Goal: Information Seeking & Learning: Learn about a topic

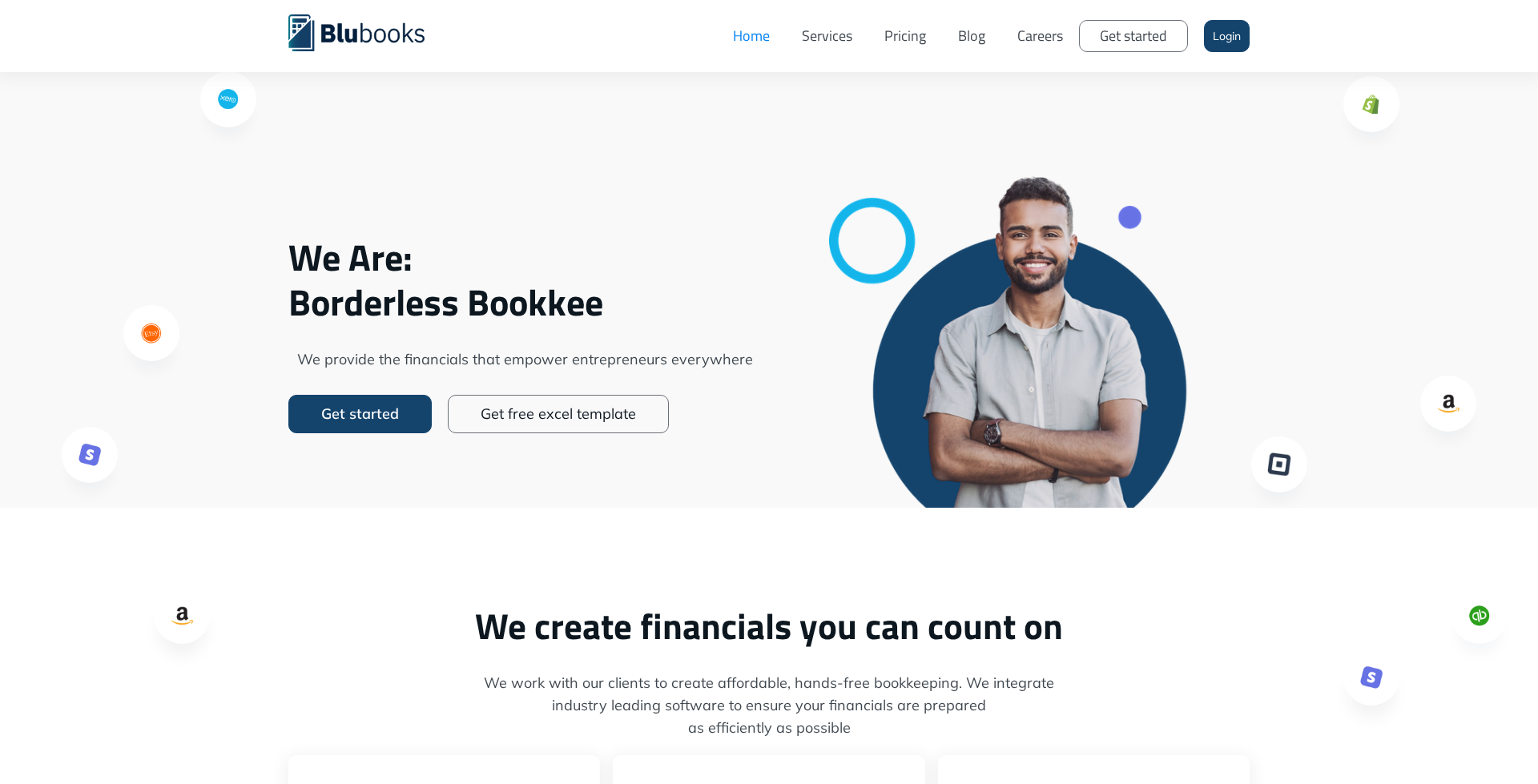
click at [826, 34] on link "Services" at bounding box center [827, 36] width 82 height 48
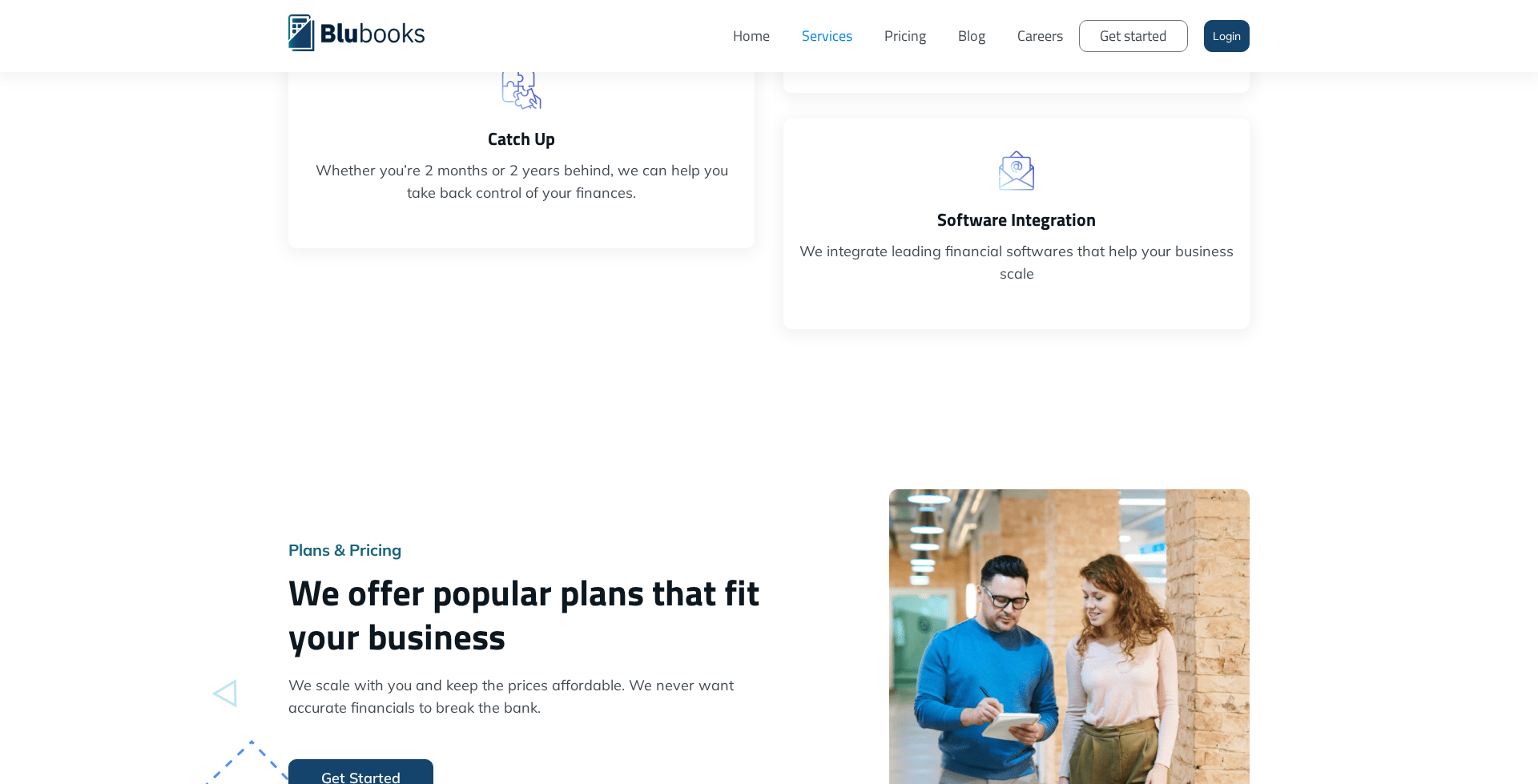
scroll to position [253, 0]
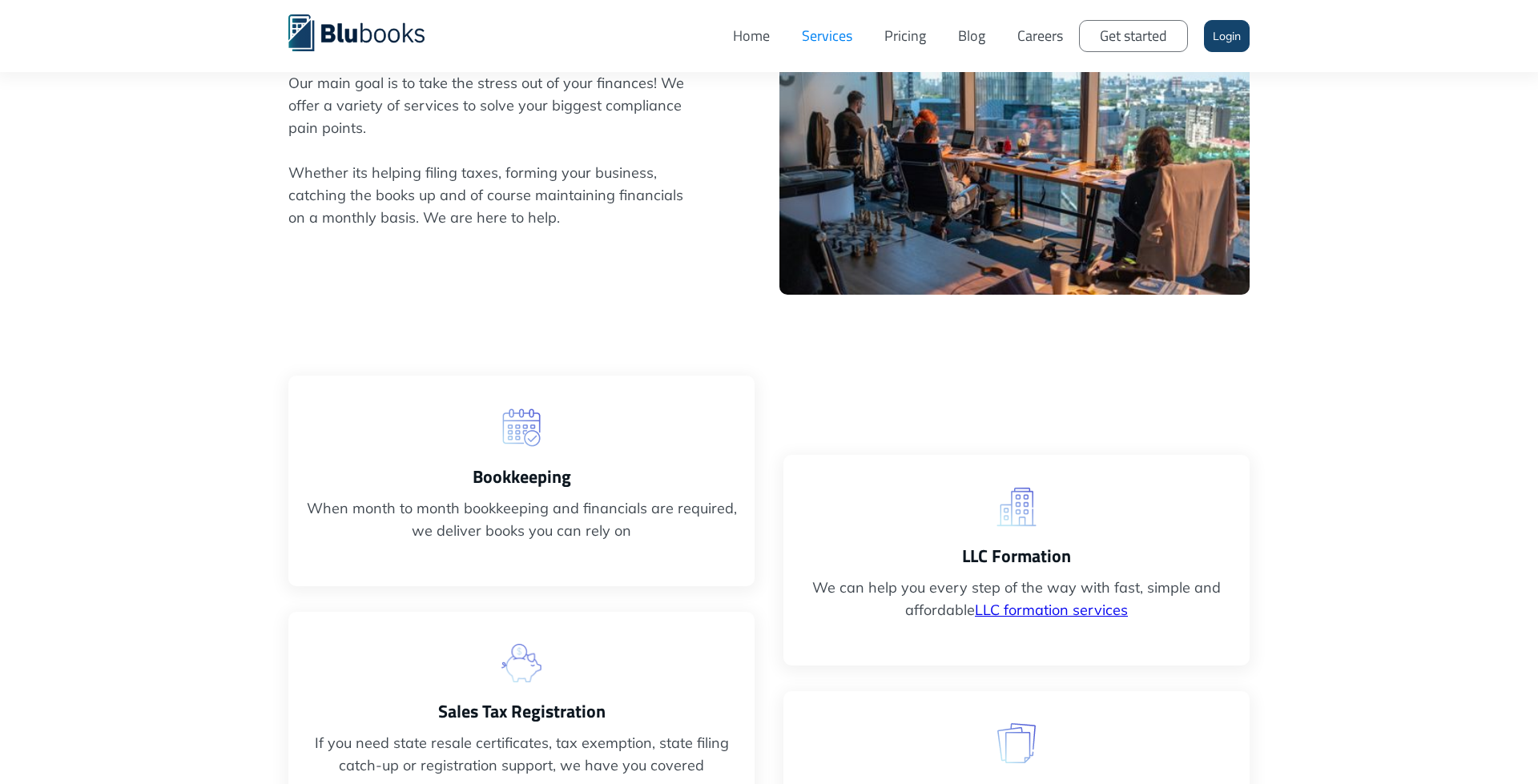
click at [894, 47] on link "Pricing" at bounding box center [905, 36] width 73 height 48
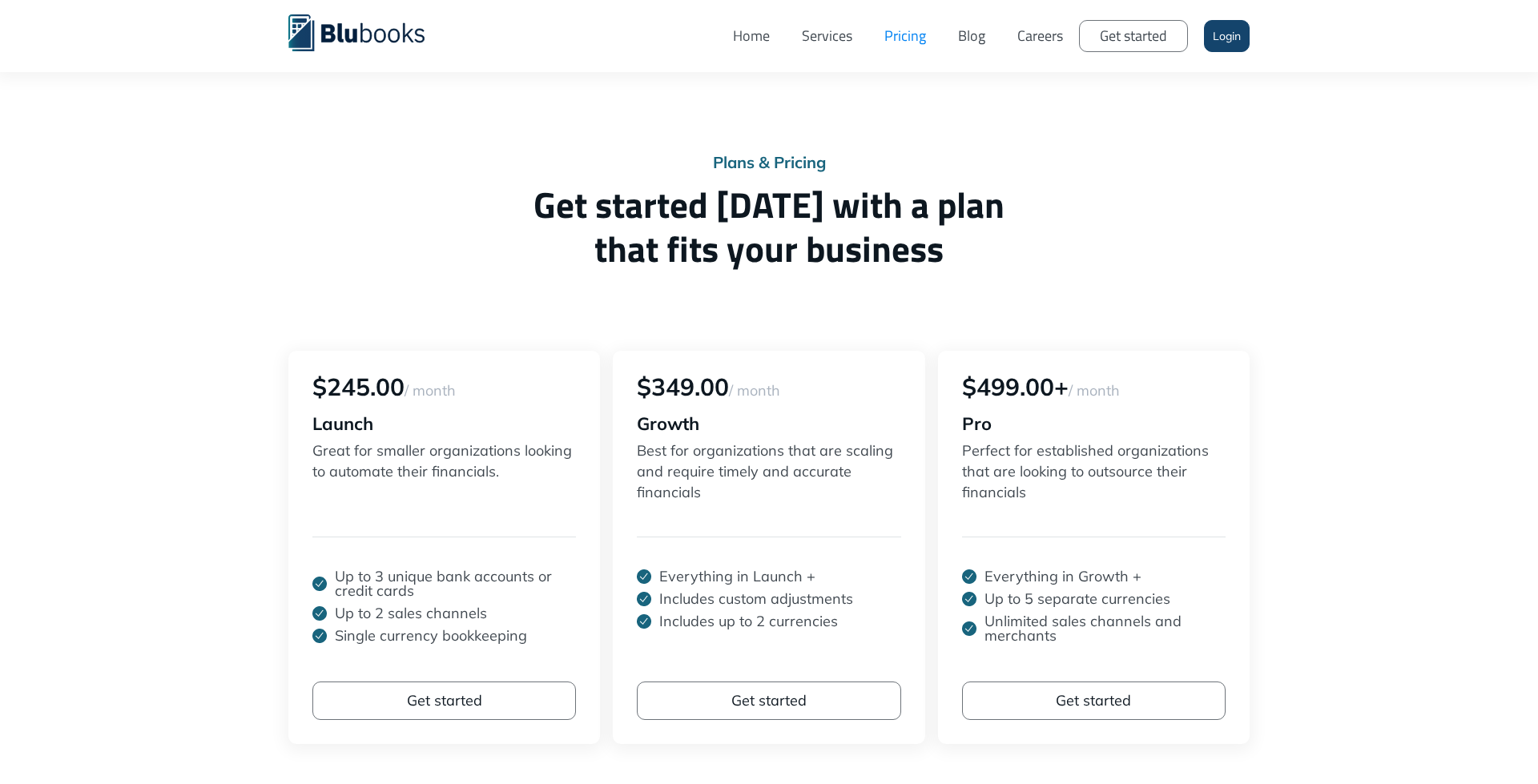
scroll to position [10, 0]
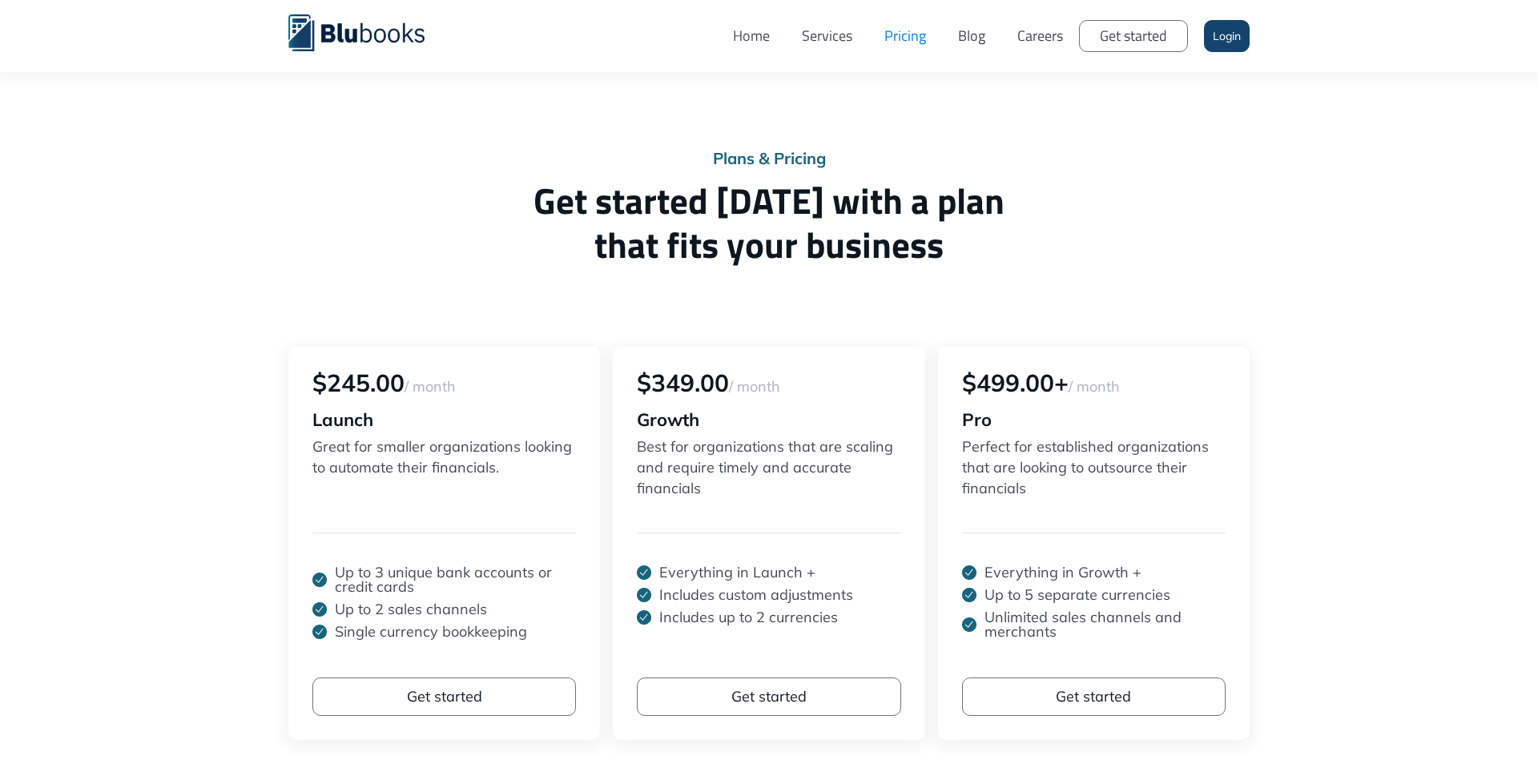
click at [656, 295] on div "Plans & Pricing Get started [DATE] with a plan that fits your business $245.00 …" at bounding box center [769, 552] width 961 height 802
click at [774, 183] on h1 "Get started [DATE] with a plan that fits your business" at bounding box center [769, 222] width 961 height 88
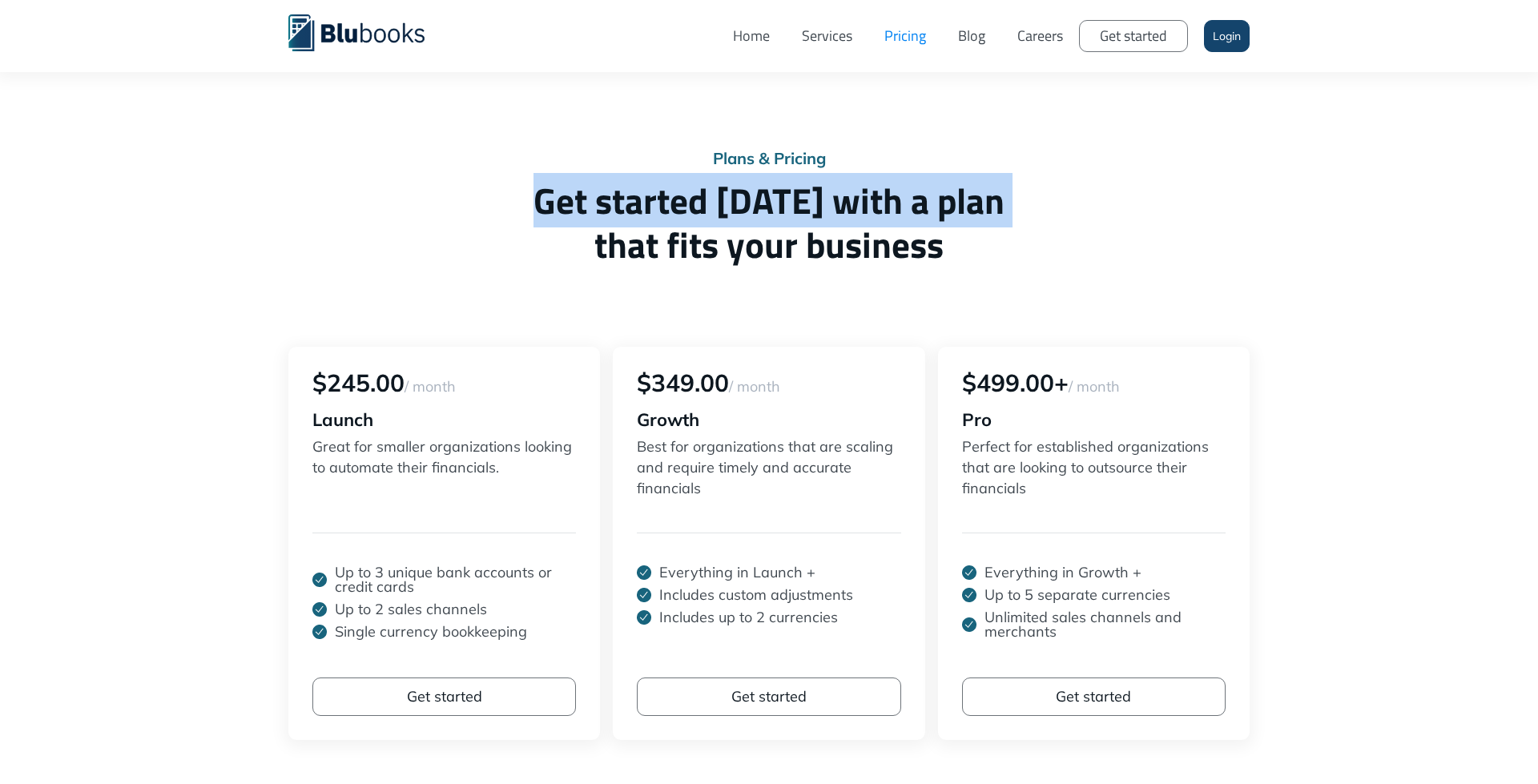
click at [774, 183] on h1 "Get started [DATE] with a plan that fits your business" at bounding box center [769, 222] width 961 height 88
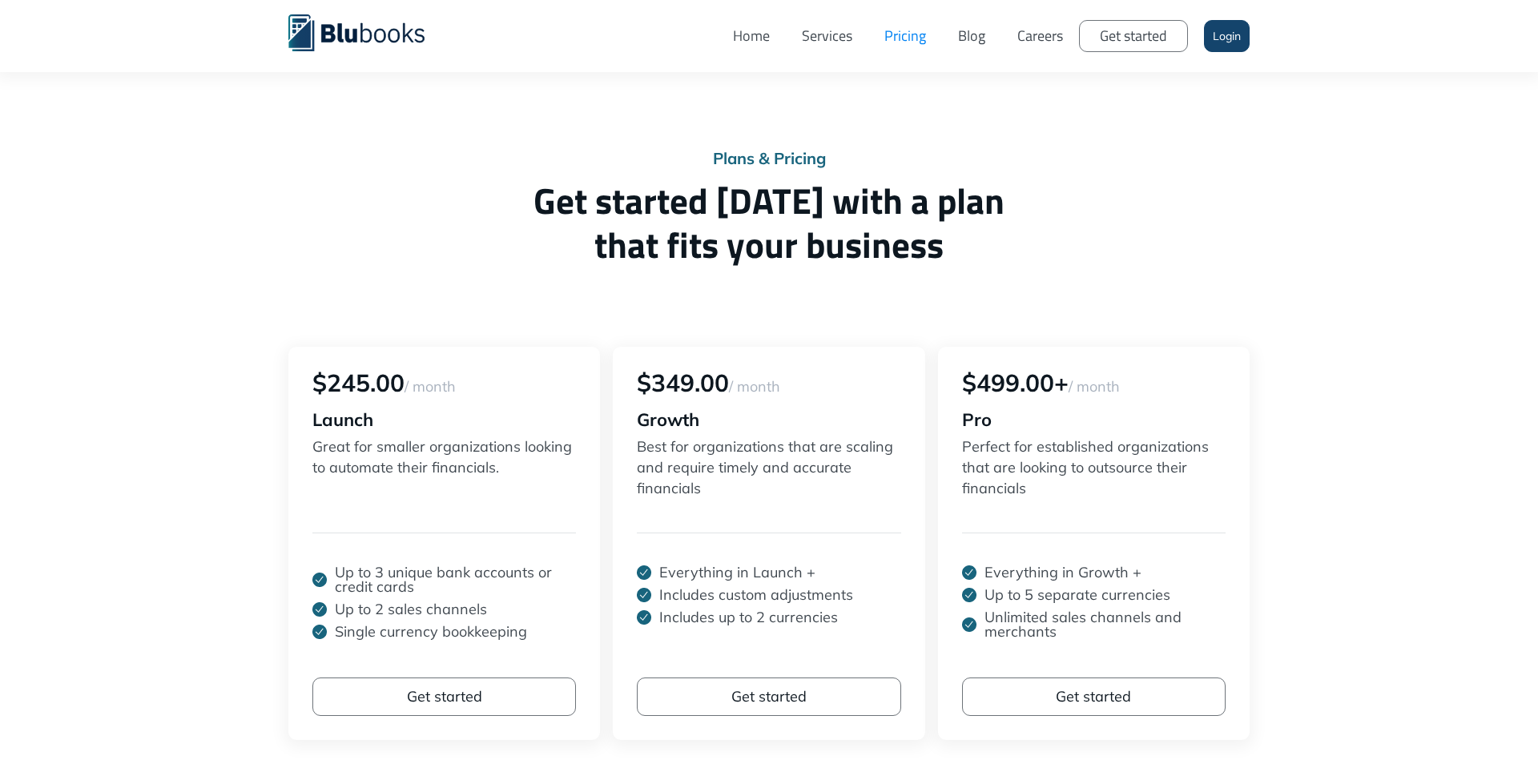
click at [746, 253] on span "that fits your business" at bounding box center [769, 244] width 961 height 44
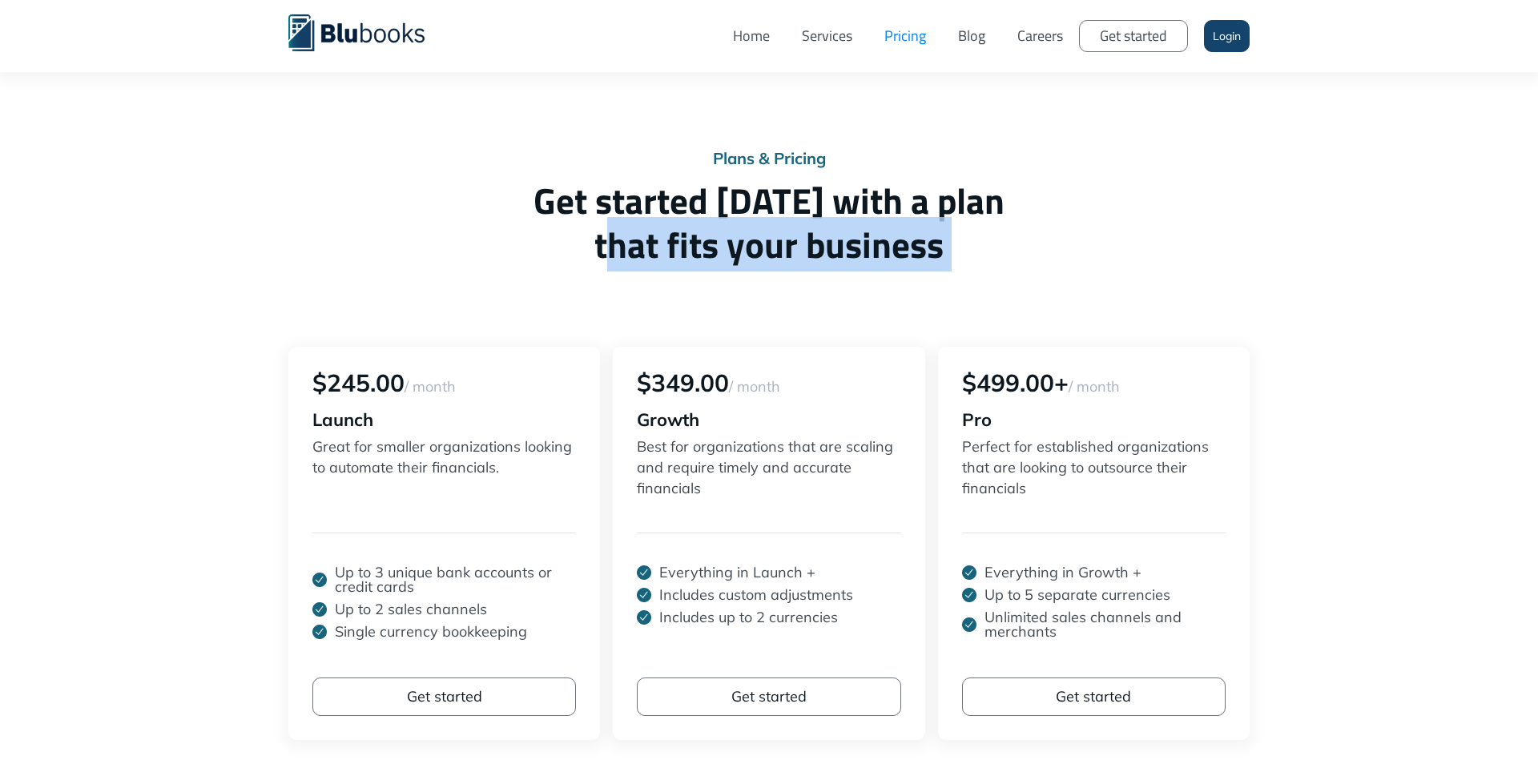
click at [746, 252] on span "that fits your business" at bounding box center [769, 244] width 961 height 44
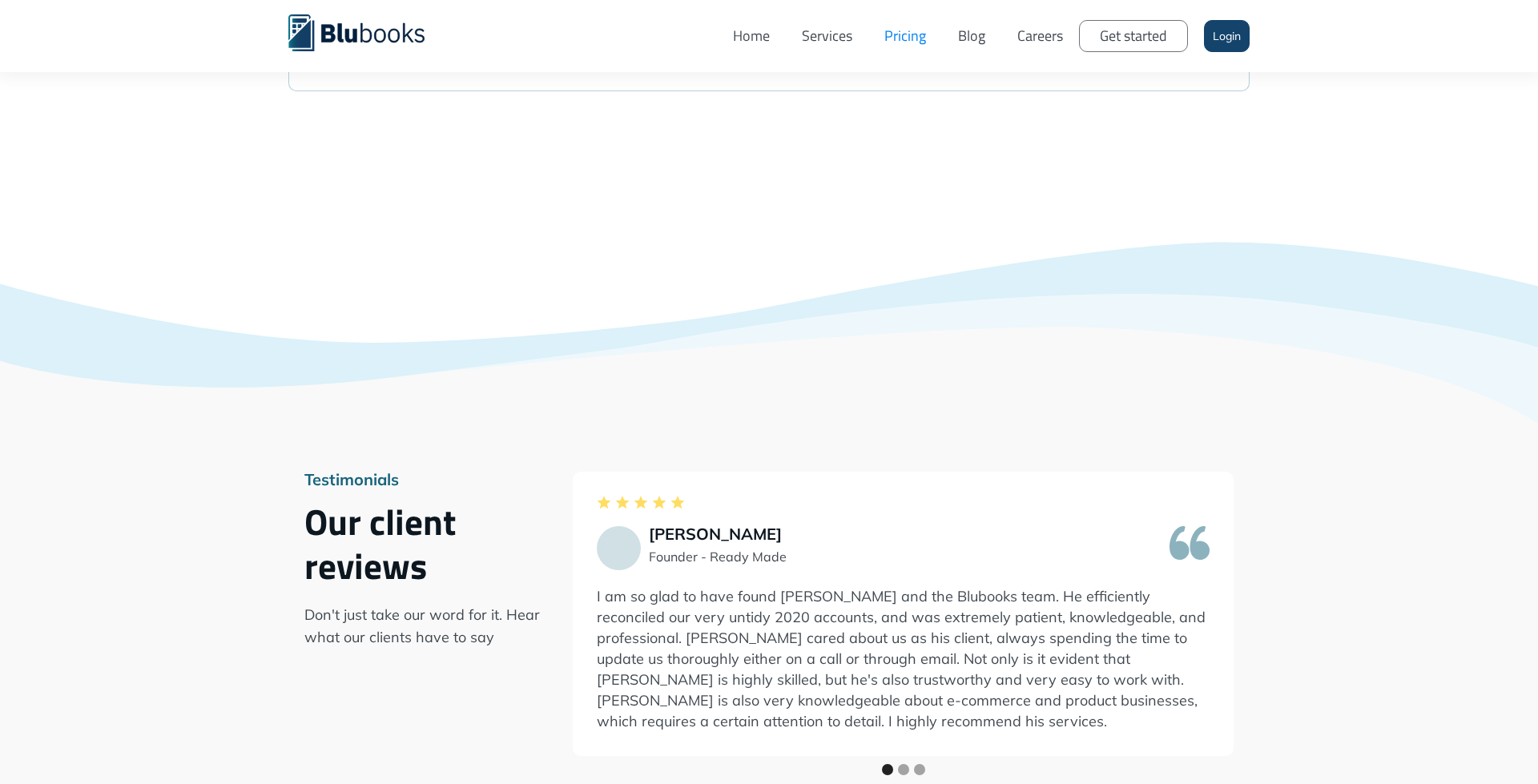
scroll to position [1324, 0]
